Goal: Transaction & Acquisition: Subscribe to service/newsletter

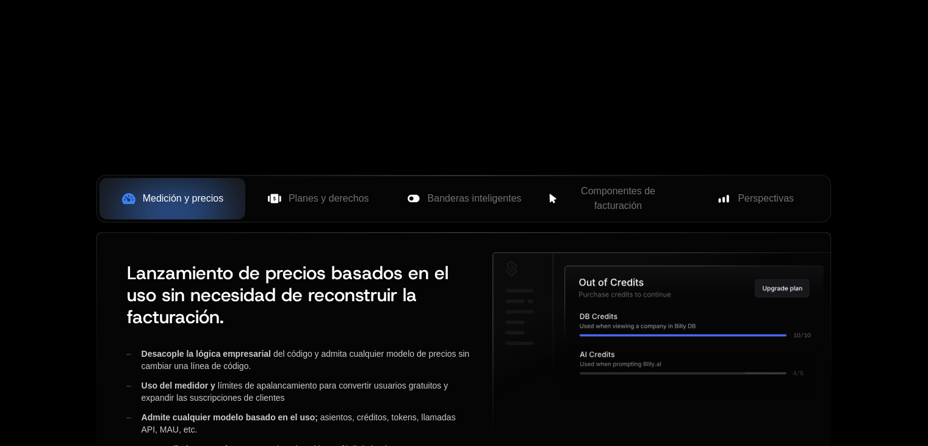
scroll to position [488, 0]
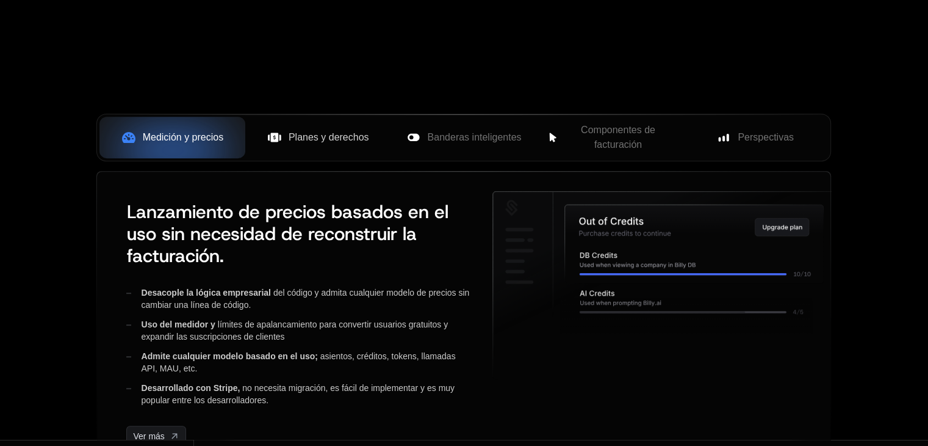
click at [299, 146] on button "Planes y derechos" at bounding box center [318, 138] width 146 height 42
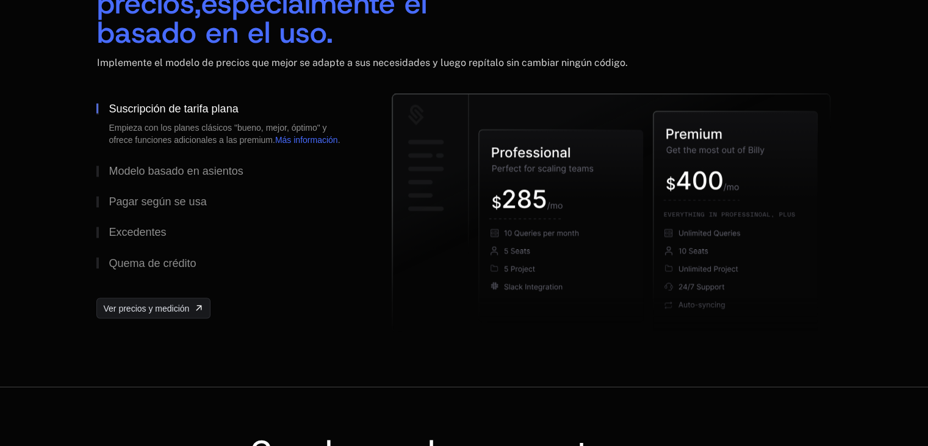
scroll to position [2136, 0]
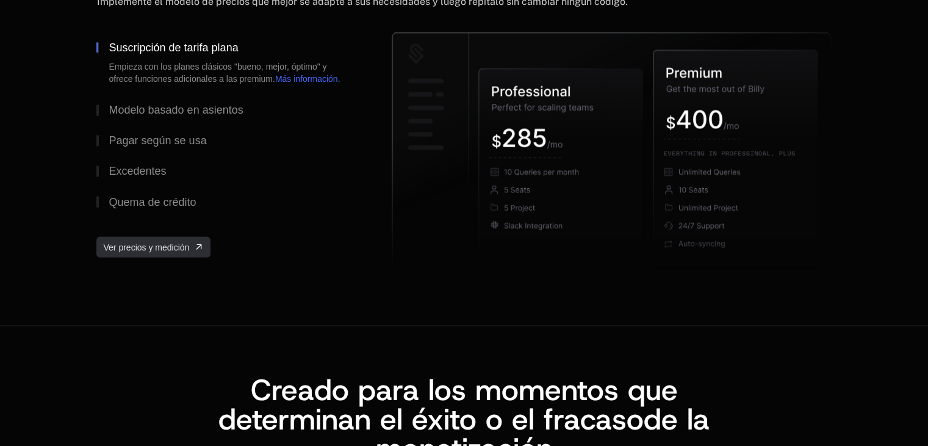
click at [166, 250] on font "Ver precios y medición" at bounding box center [146, 247] width 86 height 10
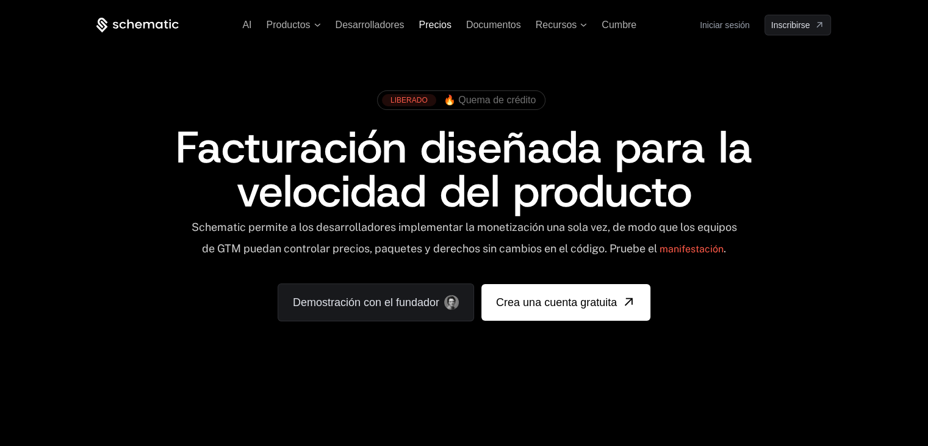
click at [444, 23] on font "Precios" at bounding box center [435, 25] width 32 height 10
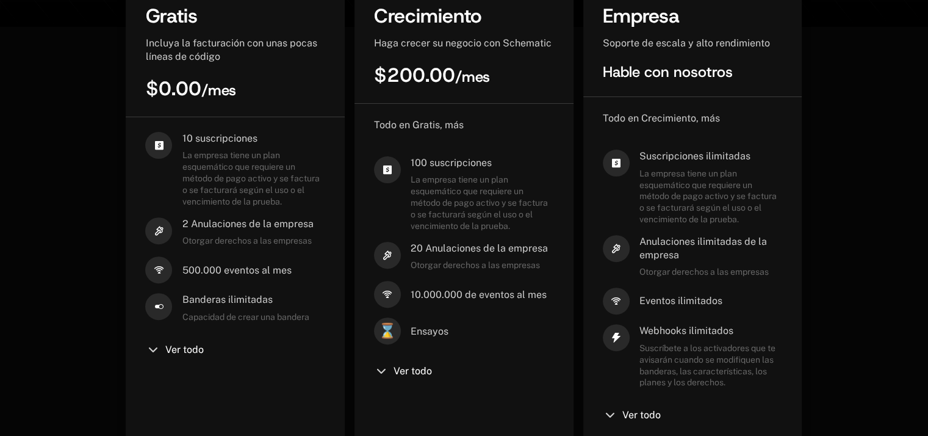
scroll to position [366, 0]
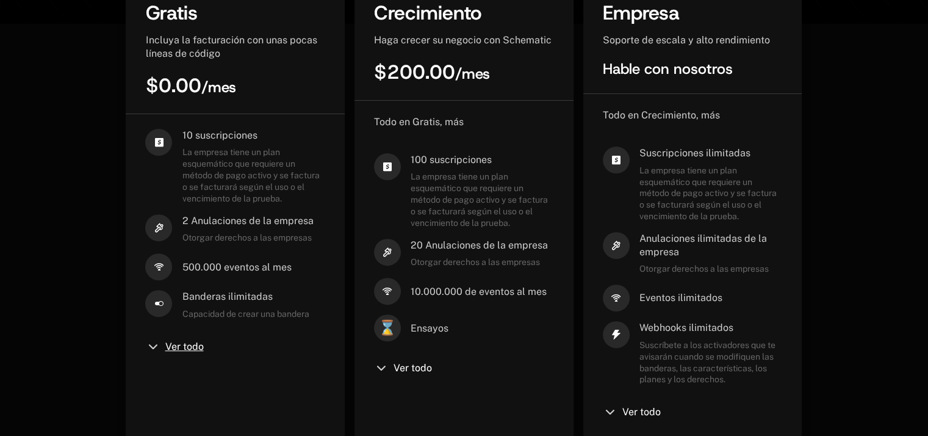
click at [175, 341] on font "Ver todo" at bounding box center [184, 347] width 38 height 12
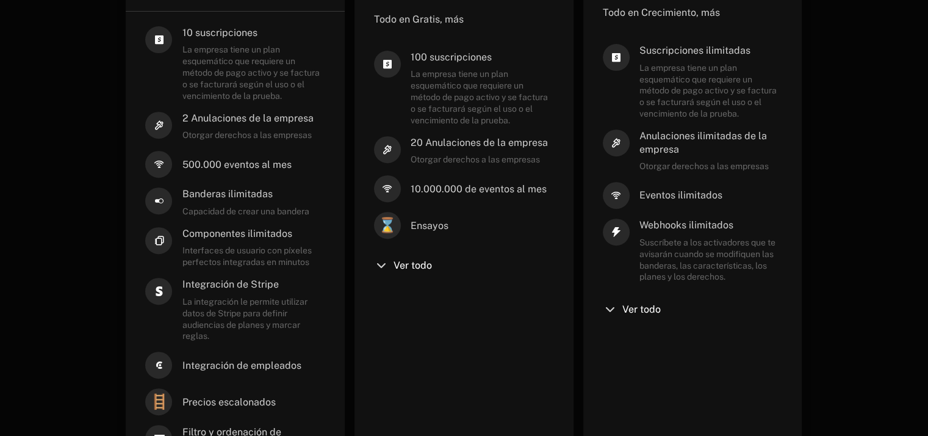
scroll to position [474, 0]
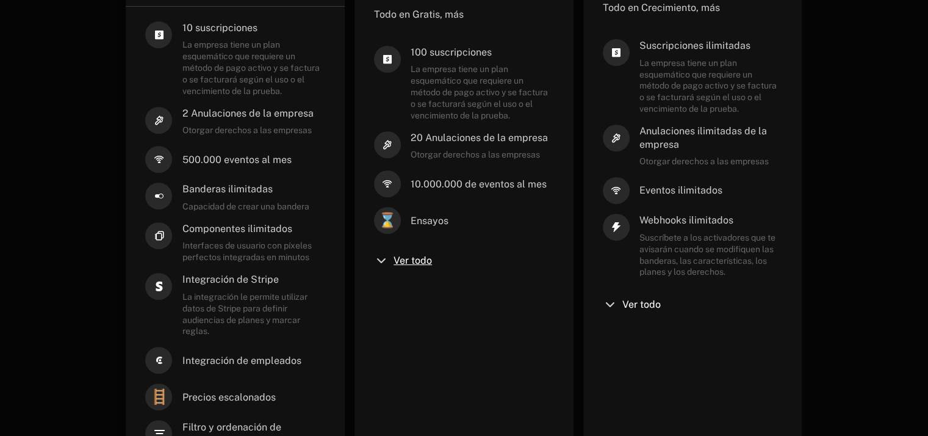
click at [408, 260] on font "Ver todo" at bounding box center [413, 261] width 38 height 12
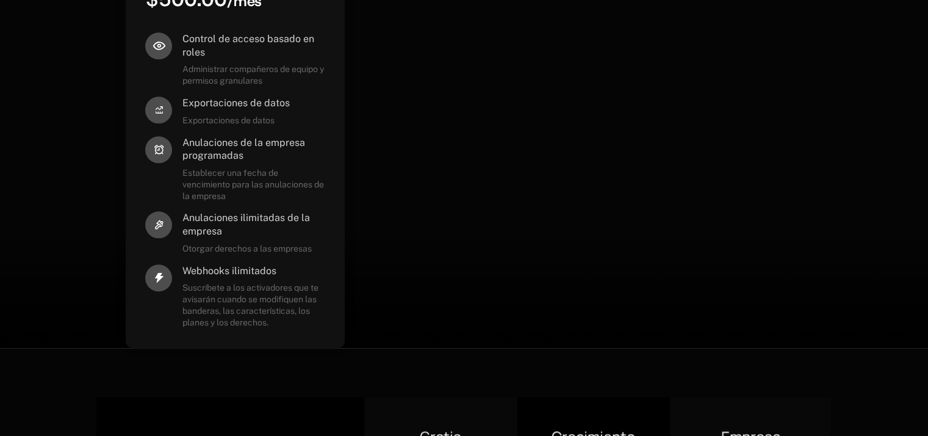
scroll to position [1572, 0]
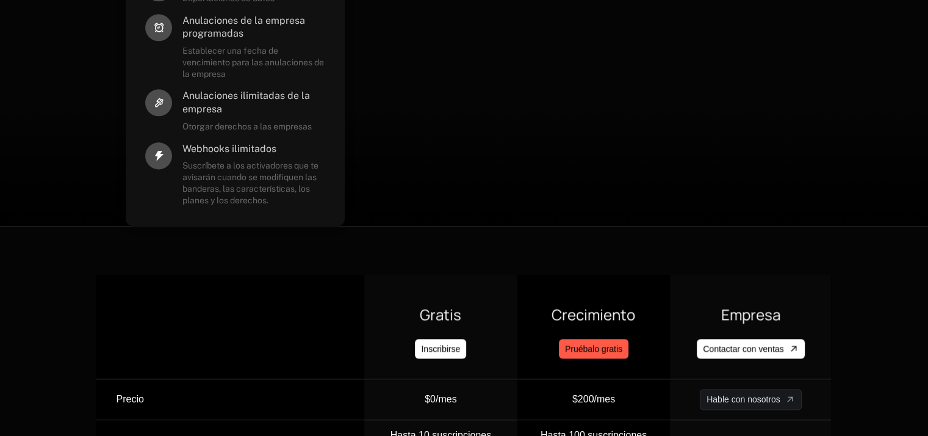
click at [595, 353] on font "Pruébalo gratis" at bounding box center [593, 348] width 57 height 12
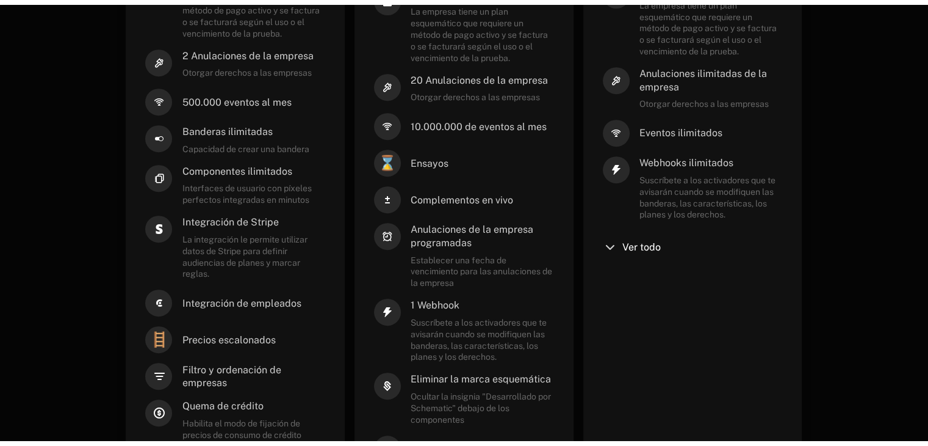
scroll to position [0, 0]
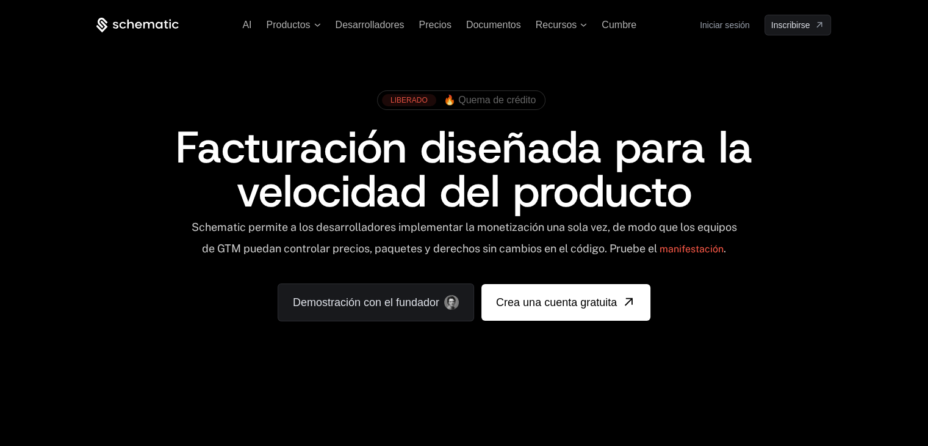
click at [490, 103] on font "🔥 Quema de crédito" at bounding box center [490, 100] width 93 height 10
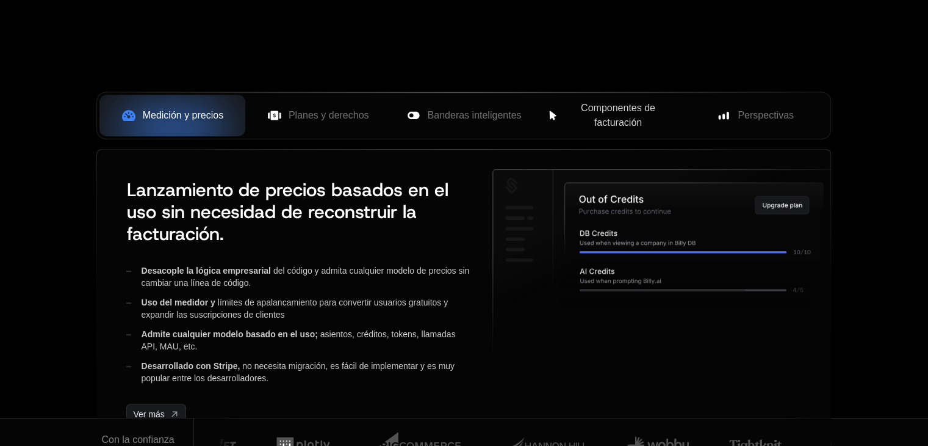
scroll to position [549, 0]
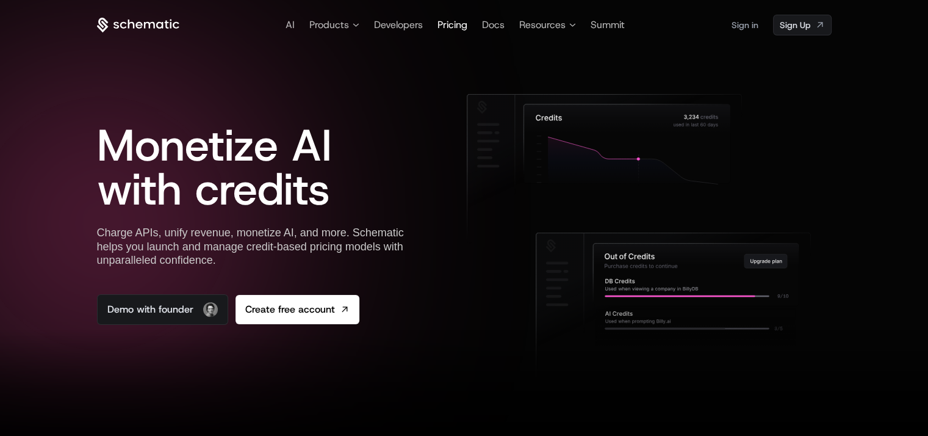
click at [447, 23] on span "Pricing" at bounding box center [453, 24] width 30 height 13
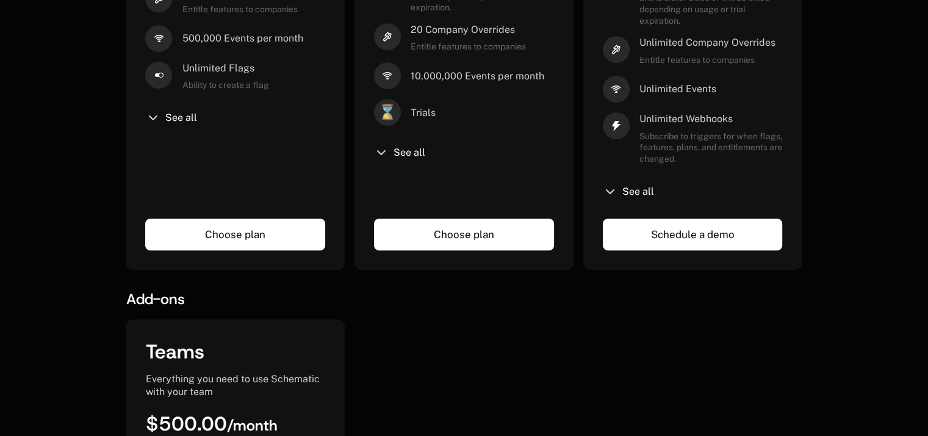
scroll to position [584, 0]
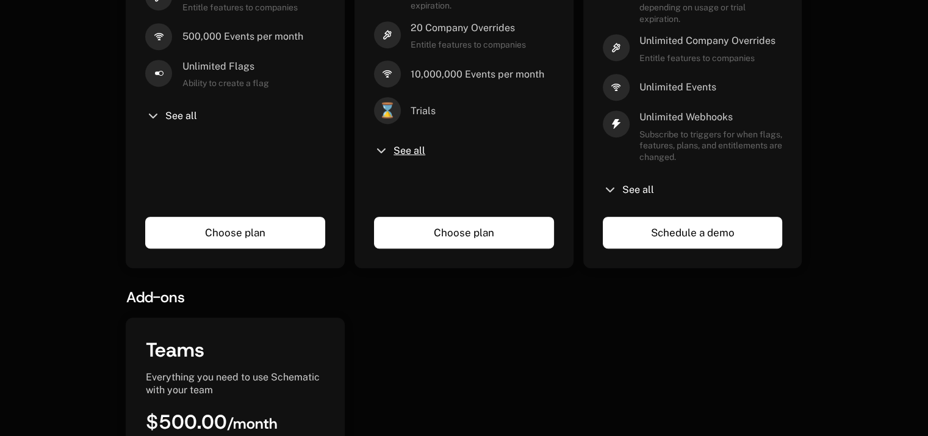
click at [407, 148] on span "See all" at bounding box center [410, 151] width 32 height 10
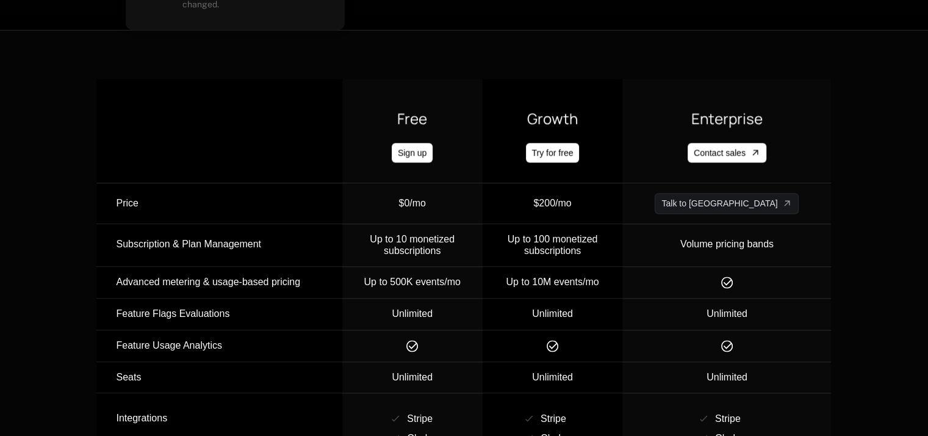
scroll to position [1648, 0]
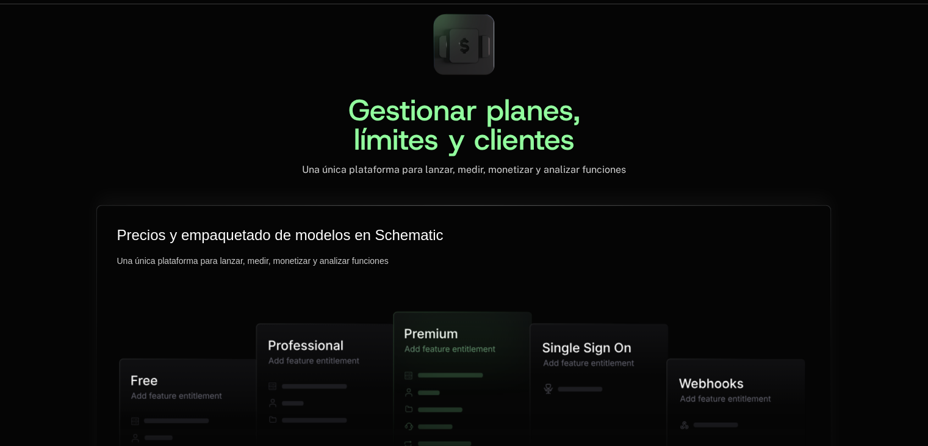
scroll to position [3174, 0]
